Goal: Check status: Check status

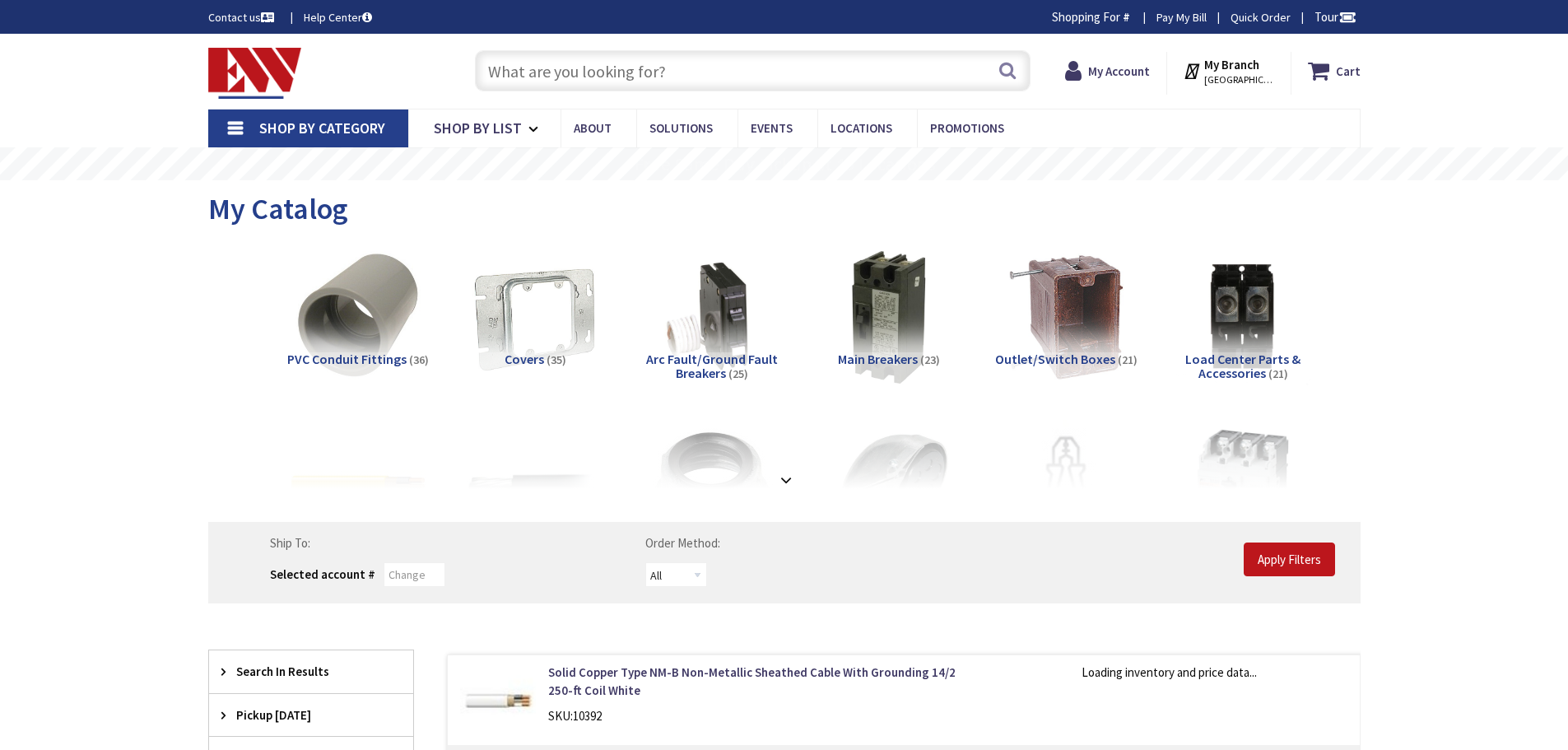
click at [1094, 75] on strong "My Account" at bounding box center [1118, 71] width 62 height 16
click at [1098, 74] on strong "My Account" at bounding box center [1118, 71] width 62 height 16
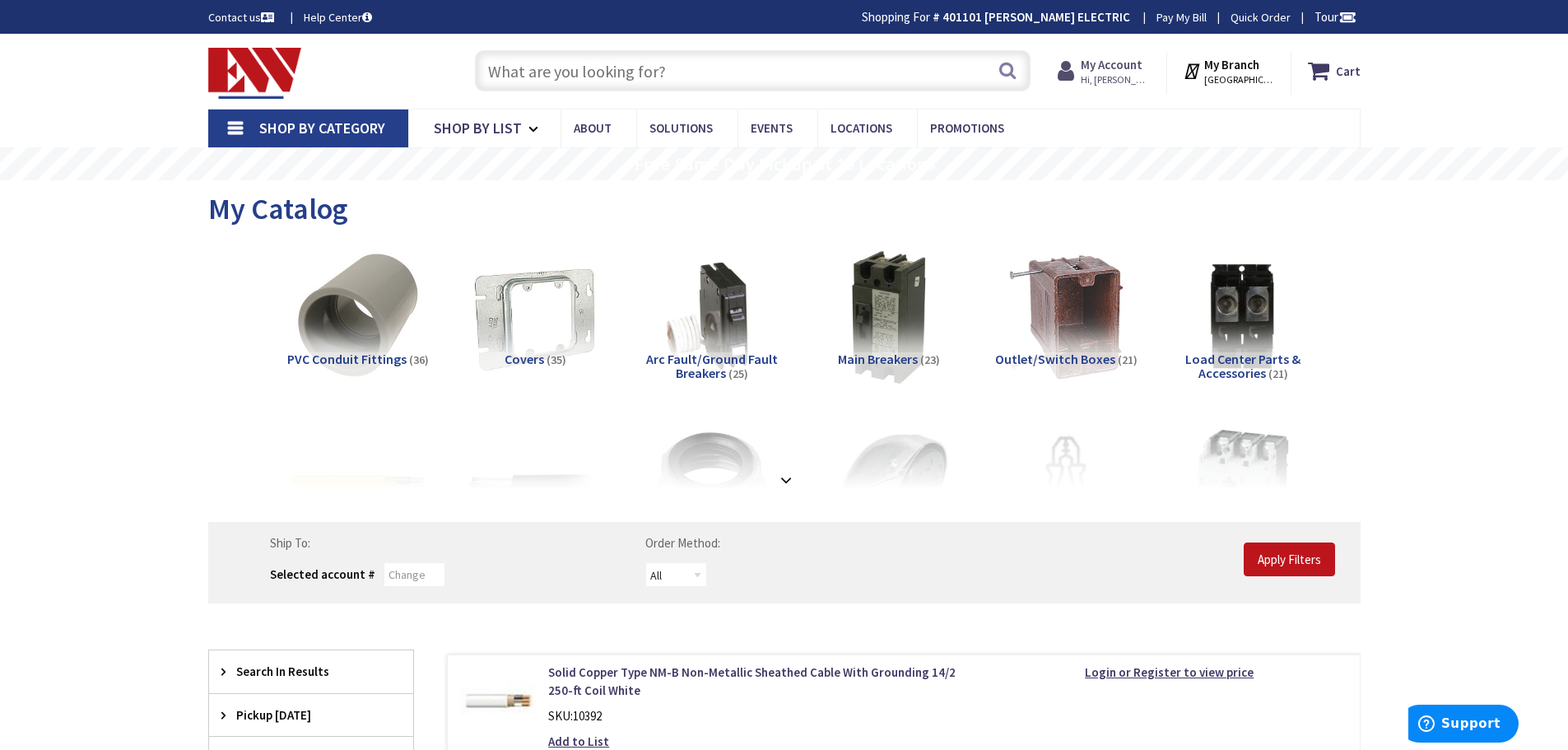
click at [1098, 74] on span "Hi, [PERSON_NAME]" at bounding box center [1115, 79] width 70 height 13
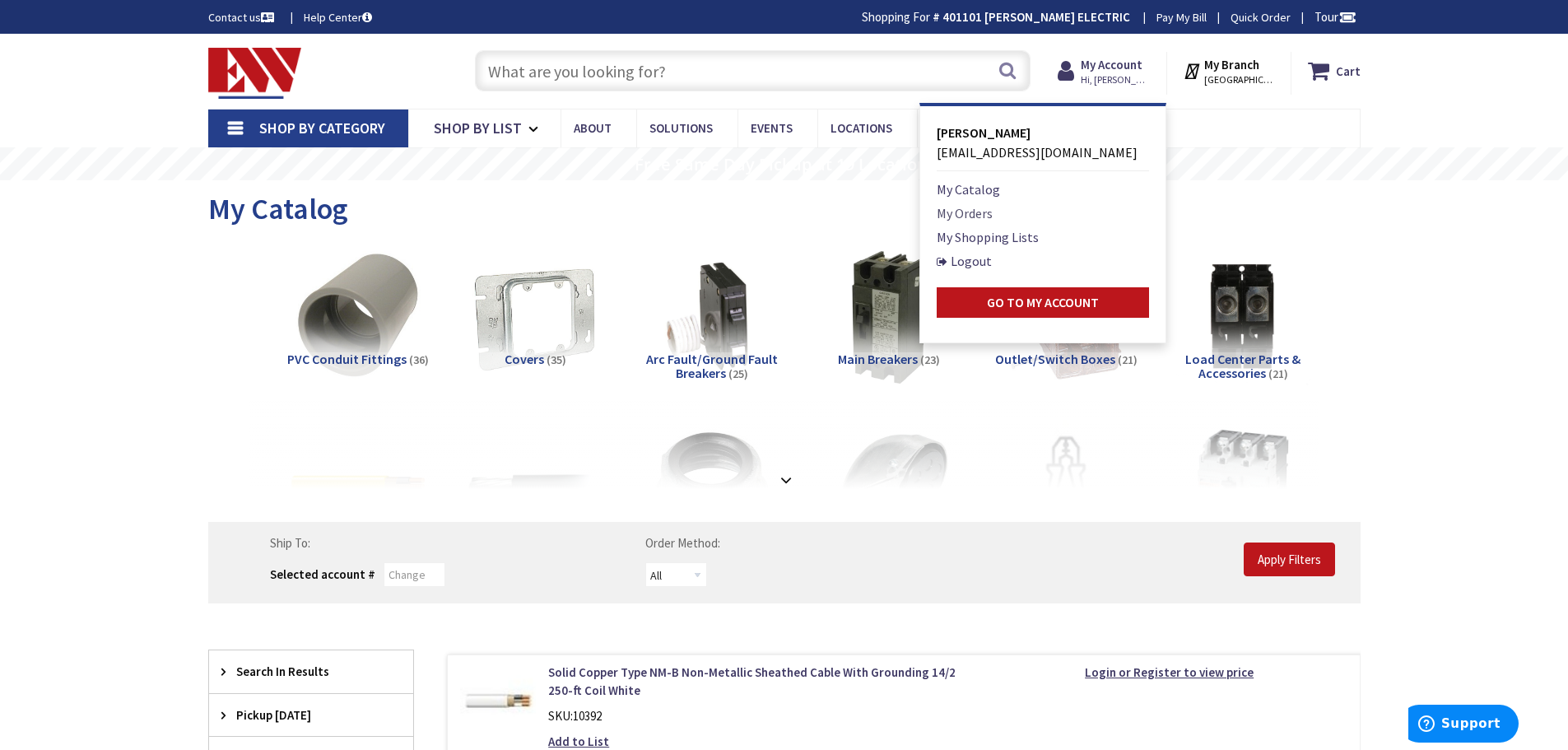
click at [979, 215] on link "My Orders" at bounding box center [965, 214] width 56 height 20
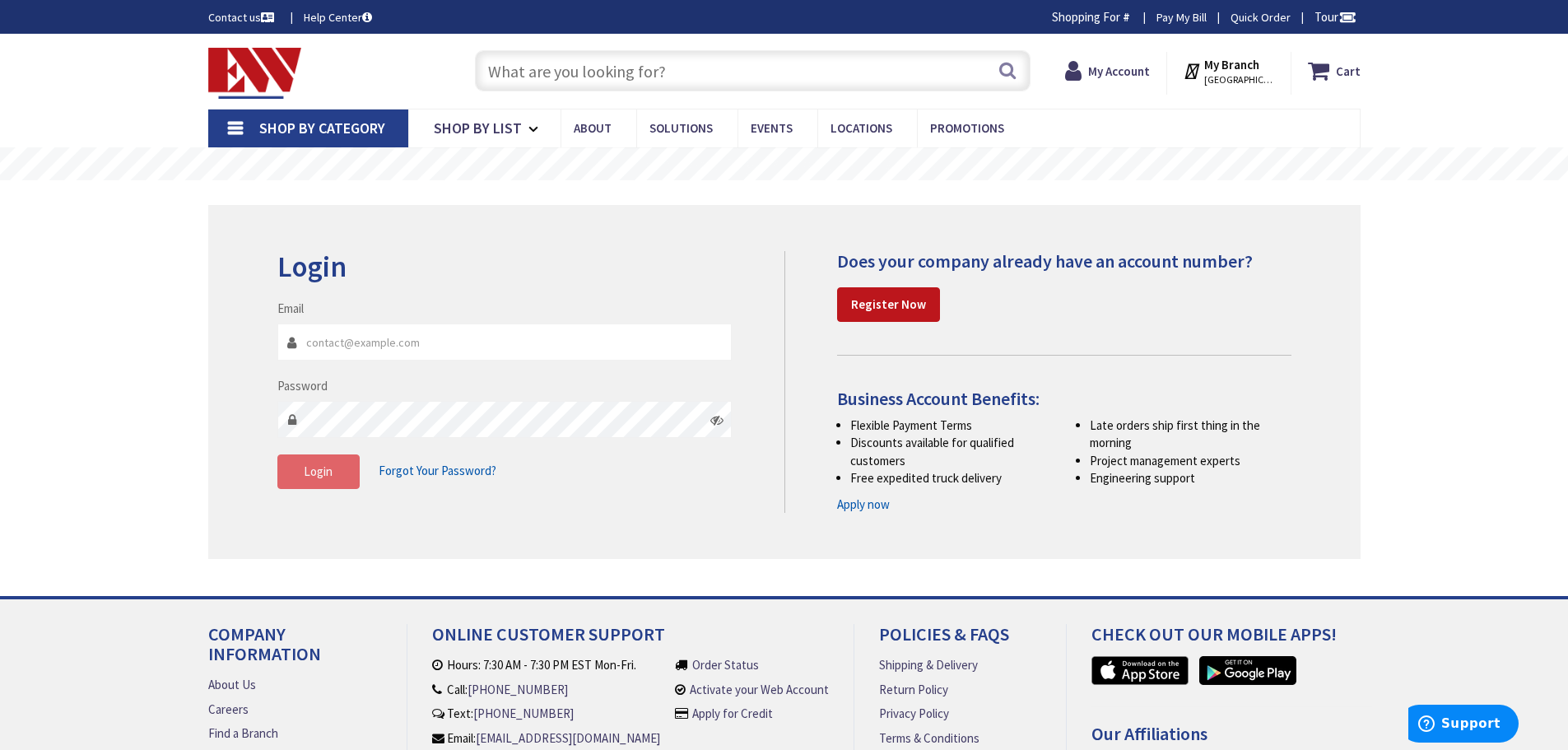
type input "[EMAIL_ADDRESS][DOMAIN_NAME]"
click at [295, 476] on button "Login" at bounding box center [319, 471] width 83 height 34
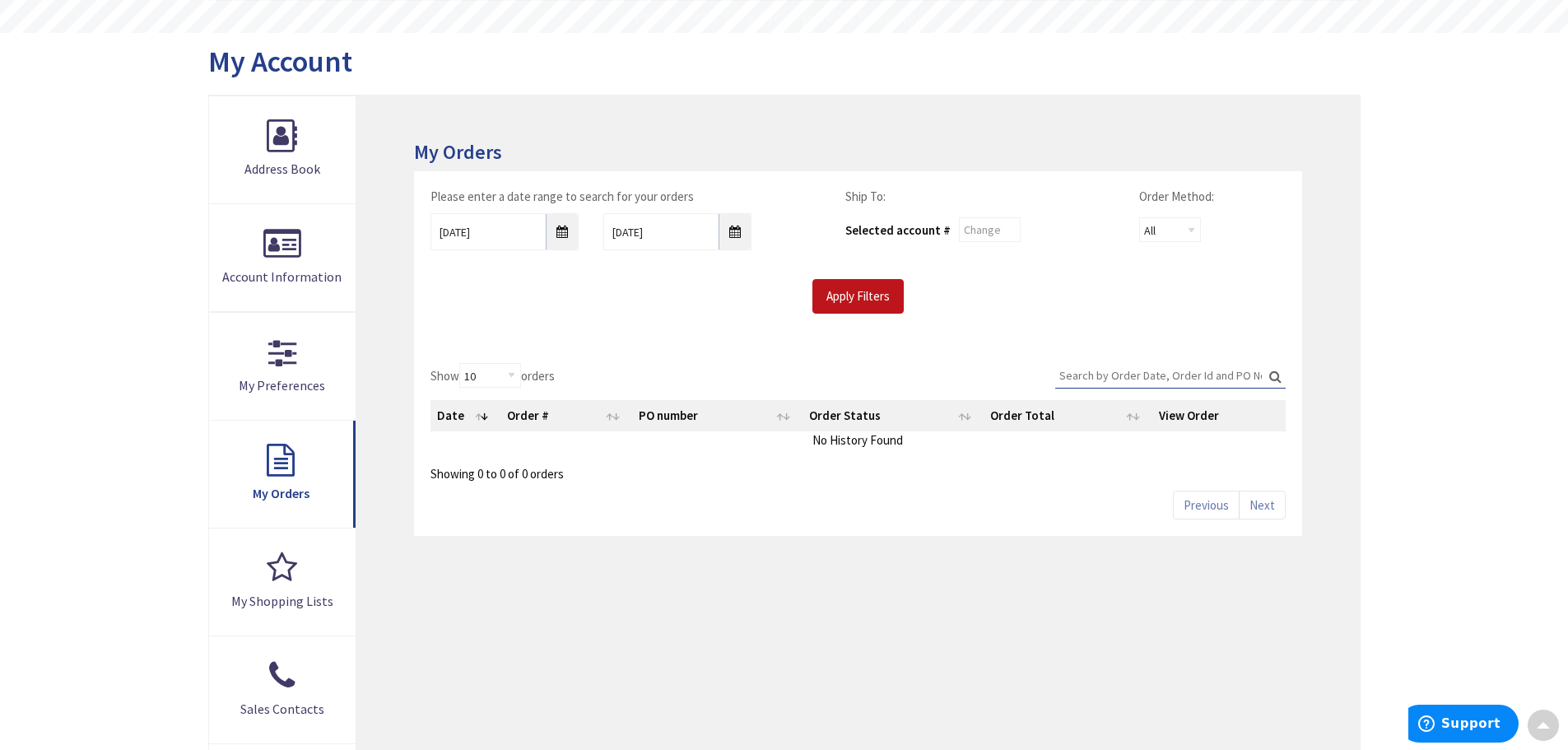
scroll to position [164, 0]
